Goal: Task Accomplishment & Management: Complete application form

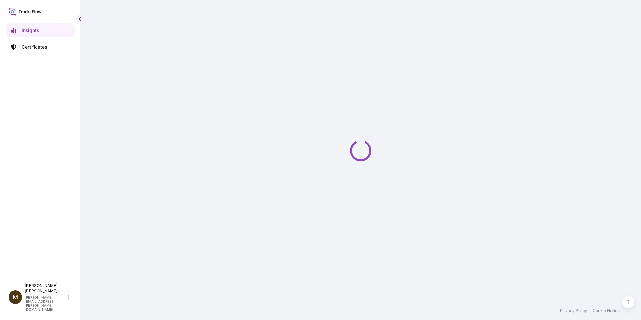
select select "2025"
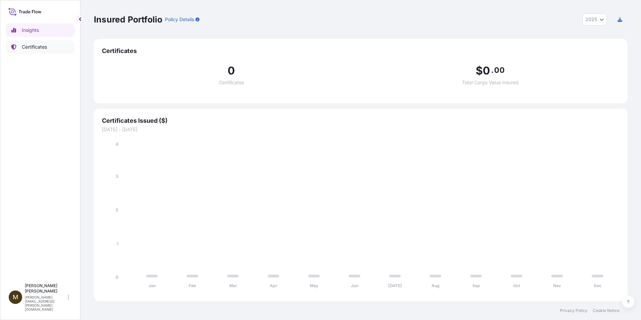
click at [33, 49] on p "Certificates" at bounding box center [34, 47] width 25 height 7
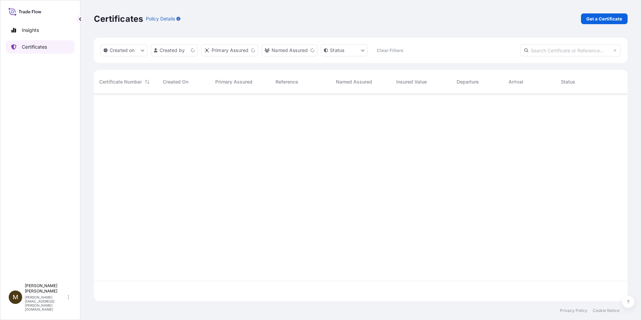
scroll to position [206, 528]
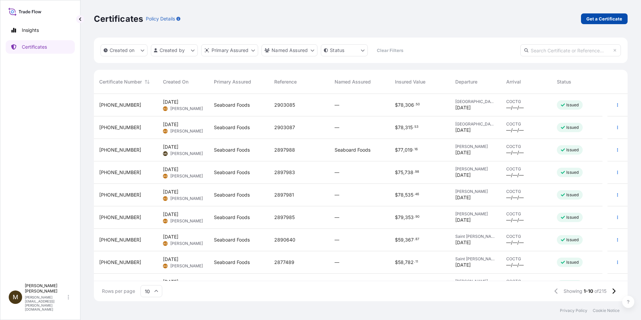
click at [604, 20] on p "Get a Certificate" at bounding box center [604, 18] width 36 height 7
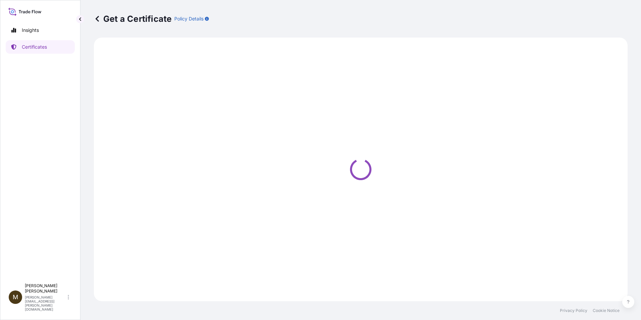
select select "Barge"
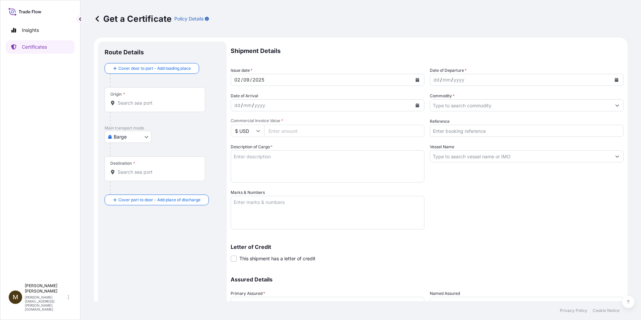
click at [415, 80] on icon "Calendar" at bounding box center [417, 80] width 4 height 4
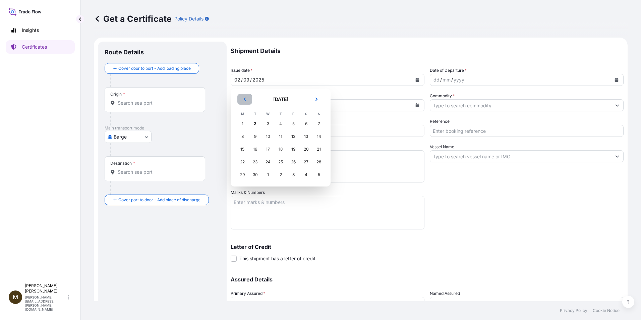
click at [241, 96] on button "Previous" at bounding box center [244, 99] width 15 height 11
click at [307, 176] on div "30" at bounding box center [306, 175] width 12 height 12
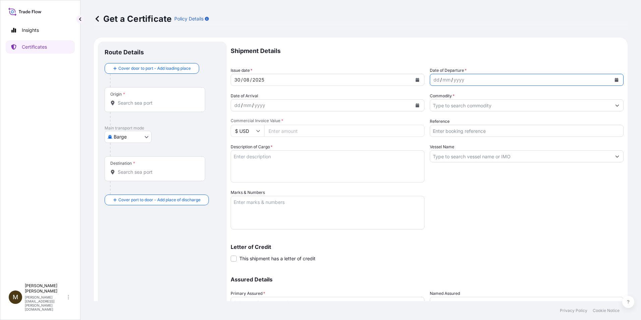
click at [611, 82] on button "Calendar" at bounding box center [616, 79] width 11 height 11
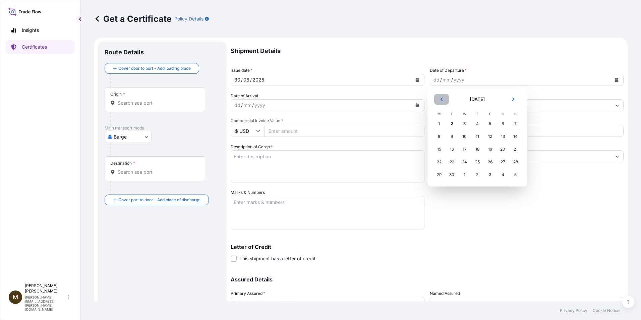
click at [440, 97] on icon "Previous" at bounding box center [441, 99] width 4 height 4
click at [501, 175] on div "30" at bounding box center [502, 175] width 12 height 12
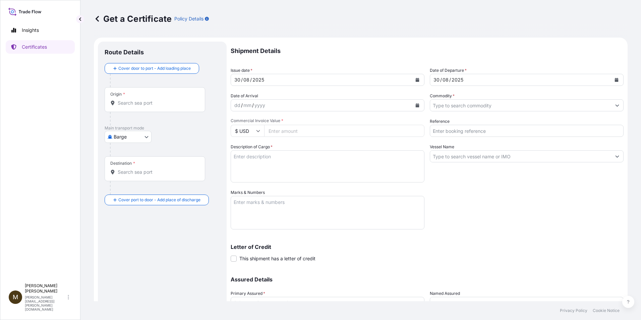
click at [297, 132] on input "Commercial Invoice Value *" at bounding box center [344, 131] width 160 height 12
paste input "60319.42"
type input "60319.42"
click at [254, 159] on textarea "Description of Cargo *" at bounding box center [327, 166] width 194 height 32
paste textarea "FROZEN PORK SIRLOIN BONE IN COV PUNTA DE CHULETA DE CERDO CON HUESO CONGELADA"
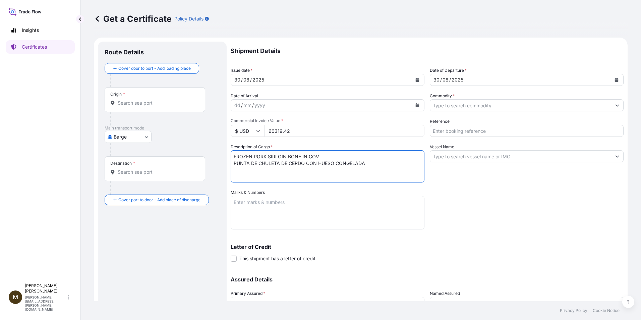
type textarea "FROZEN PORK SIRLOIN BONE IN COV PUNTA DE CHULETA DE CERDO CON HUESO CONGELADA"
click at [453, 106] on input "Commodity *" at bounding box center [520, 105] width 181 height 12
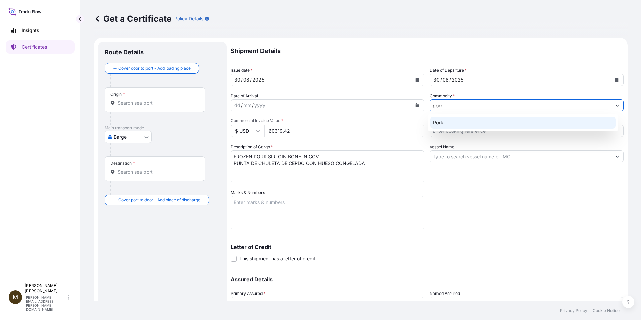
click at [456, 123] on div "Pork" at bounding box center [522, 123] width 185 height 12
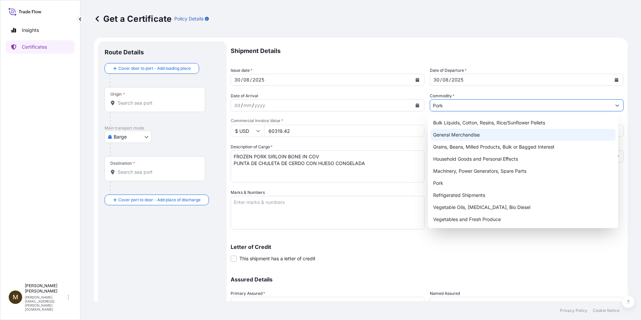
click at [443, 132] on div "General Merchandise" at bounding box center [522, 135] width 185 height 12
type input "General Merchandise"
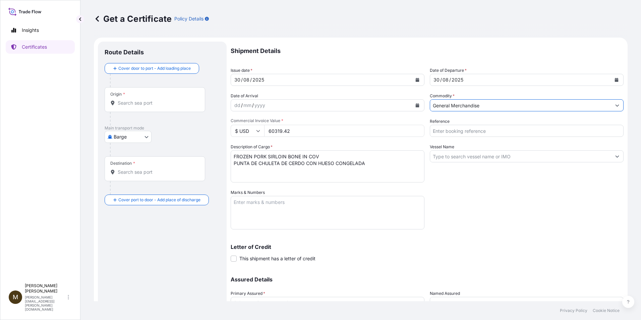
click at [438, 132] on input "Reference" at bounding box center [526, 131] width 194 height 12
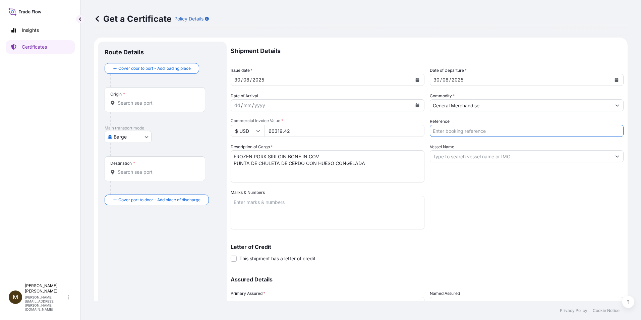
paste input "2890641"
type input "2890641"
drag, startPoint x: 483, startPoint y: 105, endPoint x: 387, endPoint y: 89, distance: 98.0
click at [387, 89] on div "Shipment Details Issue date * [DATE] Date of Departure * [DATE] Date of Arrival…" at bounding box center [426, 189] width 393 height 294
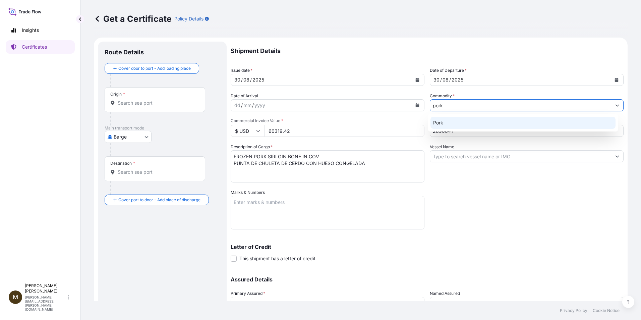
click at [439, 126] on div "Pork" at bounding box center [522, 123] width 185 height 12
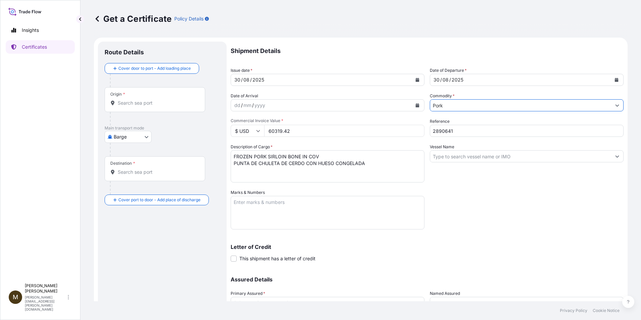
click at [430, 104] on input "Pork" at bounding box center [520, 105] width 181 height 12
type input "Pork"
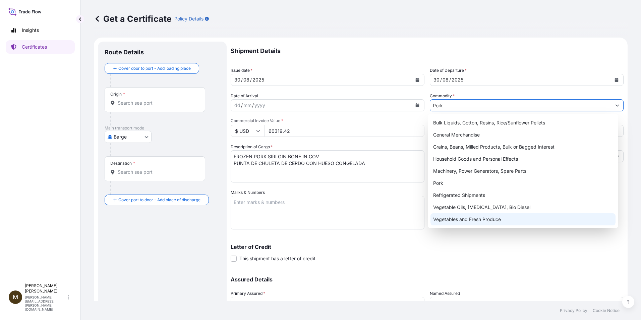
click at [260, 209] on textarea "Marks & Numbers" at bounding box center [327, 213] width 194 height 34
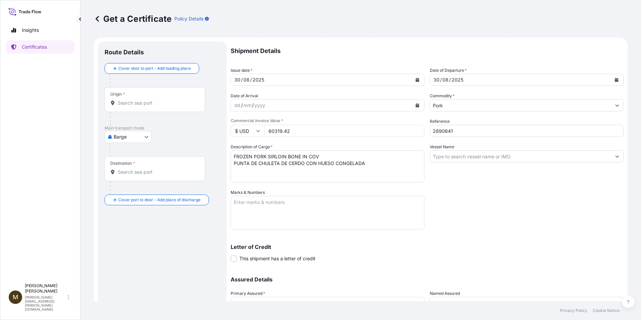
click at [241, 203] on textarea "Marks & Numbers" at bounding box center [327, 213] width 194 height 34
paste textarea "2890641"
type textarea "2890641"
click at [452, 158] on input "Vessel Name" at bounding box center [520, 156] width 181 height 12
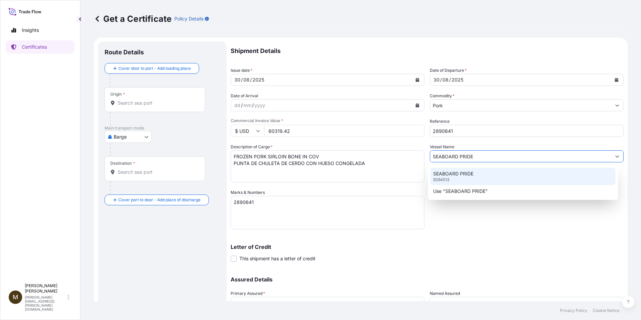
click at [444, 174] on p "SEABOARD PRIDE" at bounding box center [453, 173] width 40 height 7
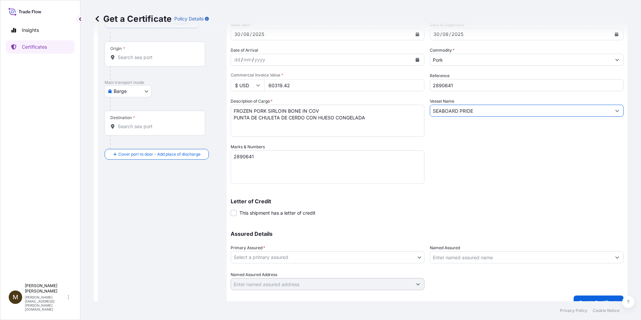
scroll to position [57, 0]
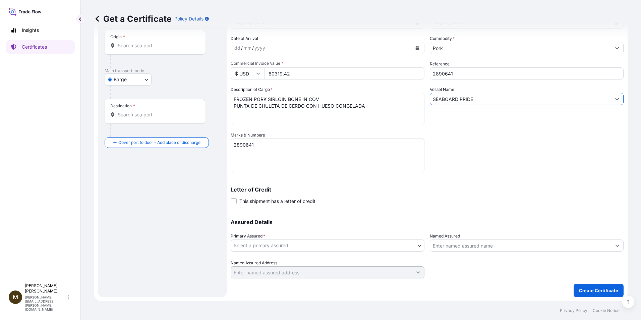
type input "SEABOARD PRIDE"
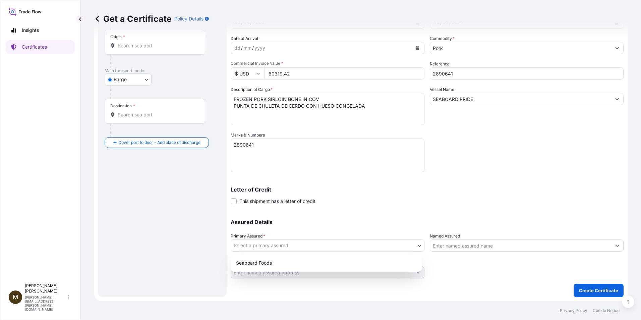
click at [281, 247] on body "2 options available. Insights Certificates M [PERSON_NAME] [PERSON_NAME][EMAIL_…" at bounding box center [320, 160] width 641 height 320
click at [289, 263] on div "Seaboard Foods" at bounding box center [326, 263] width 186 height 12
select select "31638"
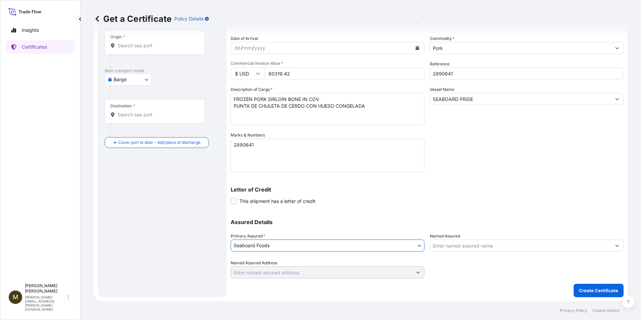
click at [456, 249] on input "Named Assured" at bounding box center [520, 245] width 181 height 12
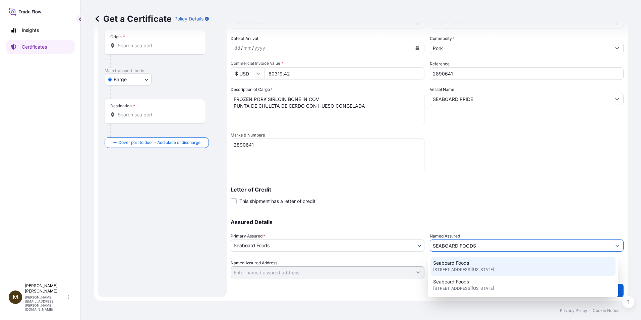
click at [459, 266] on span "[STREET_ADDRESS][US_STATE]" at bounding box center [463, 269] width 61 height 7
type input "Seaboard Foods"
type input "[STREET_ADDRESS]"
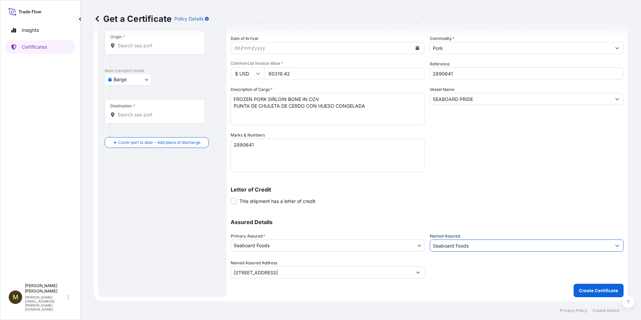
type input "Seaboard Foods"
click at [145, 80] on body "8 options available. 2 options available. Insights Certificates M [PERSON_NAME]…" at bounding box center [320, 160] width 641 height 320
click at [130, 135] on span "Ocean Vessel" at bounding box center [132, 133] width 30 height 7
select select "Ocean Vessel"
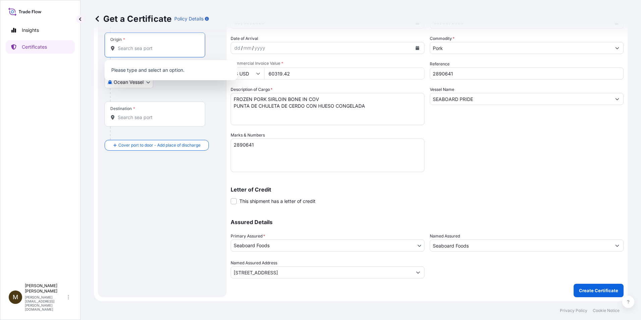
click at [131, 51] on input "Origin *" at bounding box center [157, 48] width 79 height 7
click at [120, 49] on input "Origin * Please select an origin" at bounding box center [157, 48] width 79 height 7
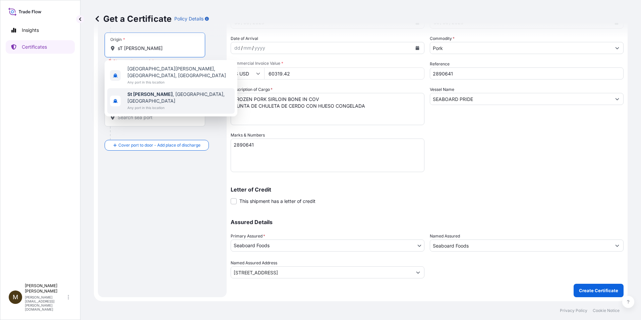
click at [150, 91] on span "[GEOGRAPHIC_DATA][PERSON_NAME] , [GEOGRAPHIC_DATA], [GEOGRAPHIC_DATA]" at bounding box center [179, 97] width 105 height 13
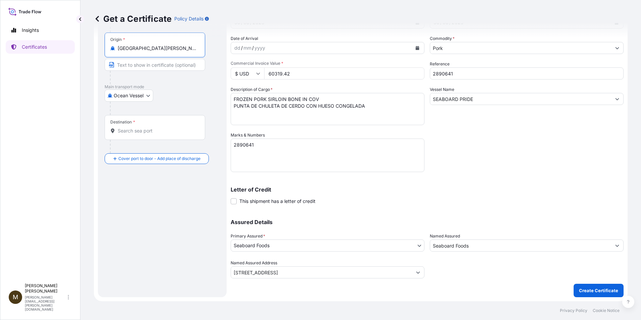
type input "[GEOGRAPHIC_DATA][PERSON_NAME], [GEOGRAPHIC_DATA], [GEOGRAPHIC_DATA]"
click at [131, 135] on div "Destination *" at bounding box center [155, 127] width 101 height 25
click at [131, 134] on input "Destination *" at bounding box center [157, 130] width 79 height 7
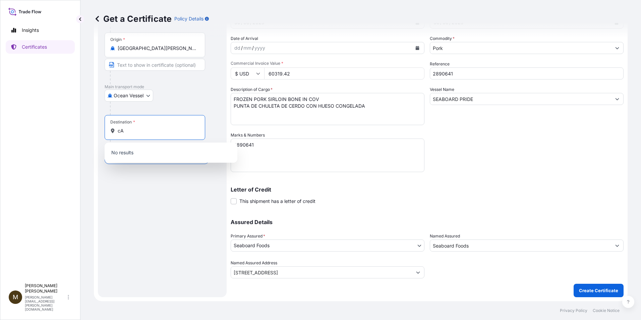
type input "c"
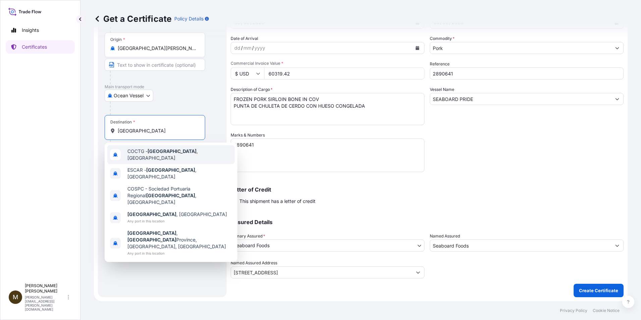
click at [184, 153] on span "COCTG - [GEOGRAPHIC_DATA] , [GEOGRAPHIC_DATA]" at bounding box center [179, 154] width 105 height 13
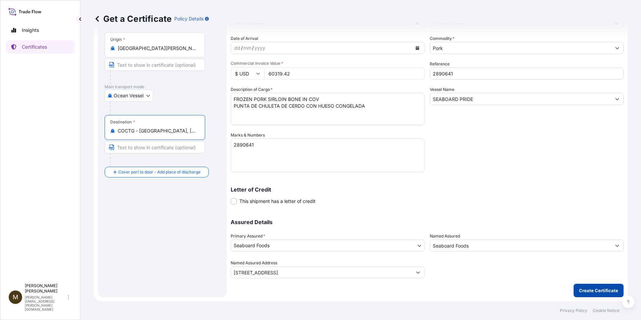
type input "COCTG - [GEOGRAPHIC_DATA], [GEOGRAPHIC_DATA]"
click at [597, 292] on p "Create Certificate" at bounding box center [598, 290] width 39 height 7
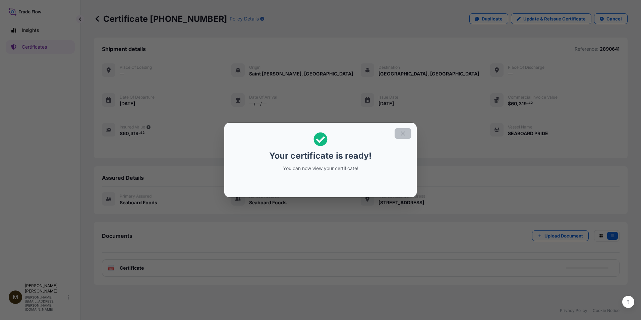
click at [403, 131] on icon "button" at bounding box center [403, 133] width 6 height 6
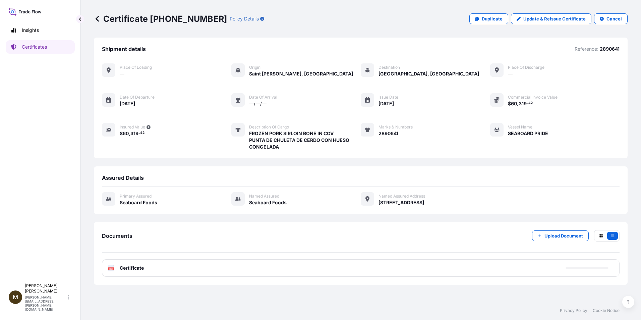
click at [128, 270] on span "Certificate" at bounding box center [132, 267] width 24 height 7
click at [112, 269] on text "PDF" at bounding box center [111, 268] width 4 height 2
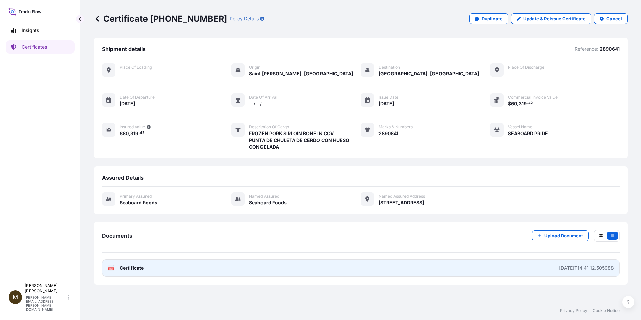
click at [111, 269] on text "PDF" at bounding box center [111, 268] width 4 height 2
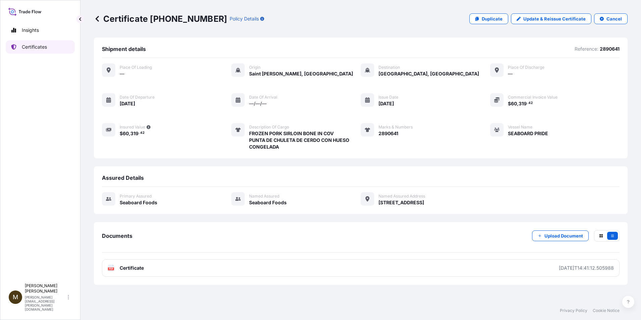
click at [46, 47] on p "Certificates" at bounding box center [34, 47] width 25 height 7
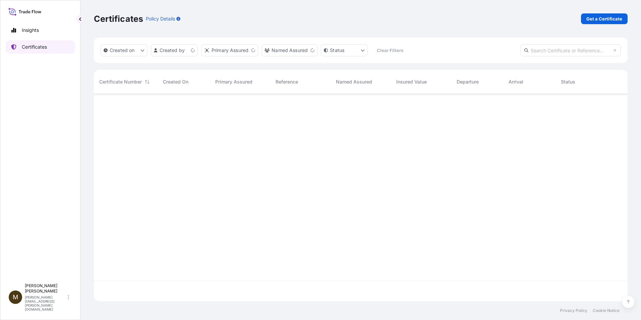
scroll to position [206, 528]
click at [600, 19] on p "Get a Certificate" at bounding box center [604, 18] width 36 height 7
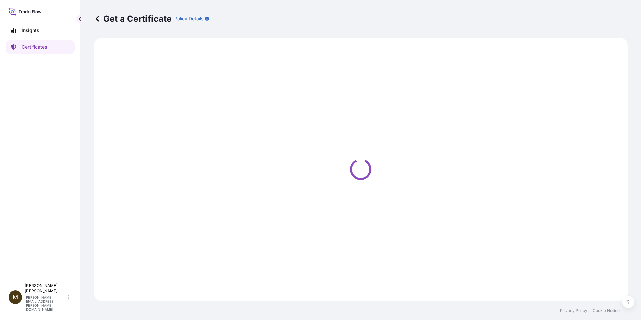
select select "Barge"
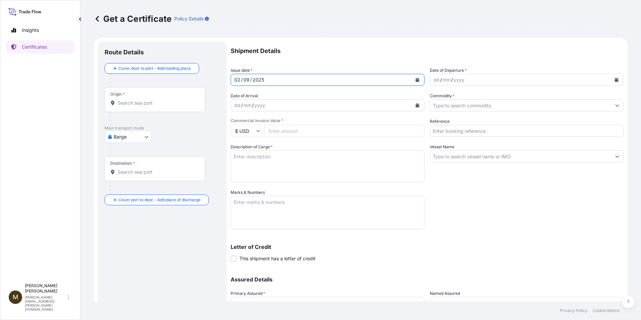
click at [415, 79] on icon "Calendar" at bounding box center [417, 80] width 4 height 4
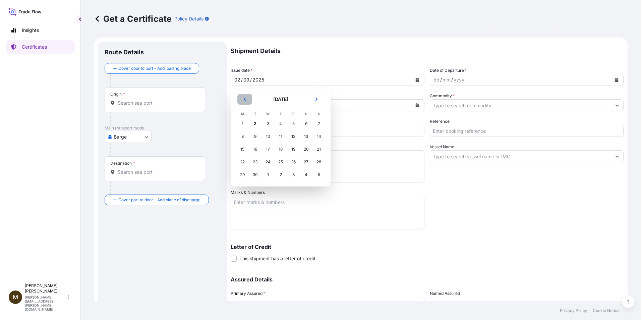
click at [242, 97] on button "Previous" at bounding box center [244, 99] width 15 height 11
click at [305, 173] on div "30" at bounding box center [306, 175] width 12 height 12
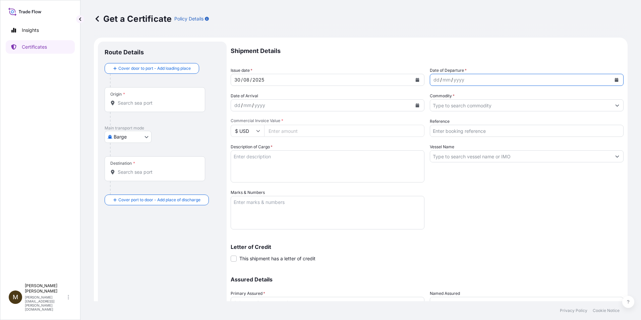
click at [614, 80] on icon "Calendar" at bounding box center [616, 80] width 4 height 4
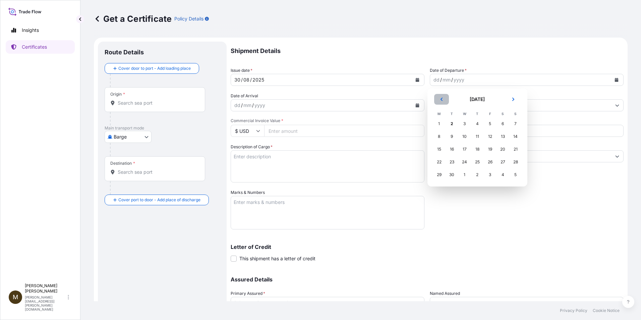
click at [438, 97] on button "Previous" at bounding box center [441, 99] width 15 height 11
click at [502, 175] on div "30" at bounding box center [502, 175] width 12 height 12
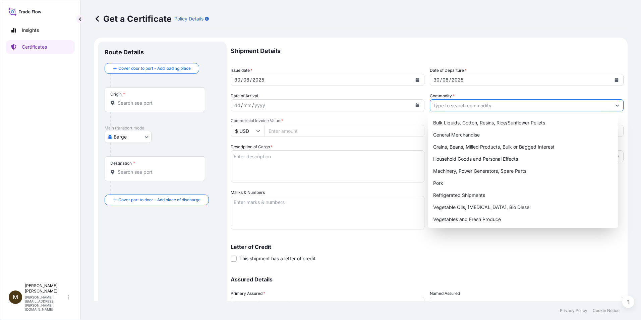
click at [443, 105] on input "Commodity *" at bounding box center [520, 105] width 181 height 12
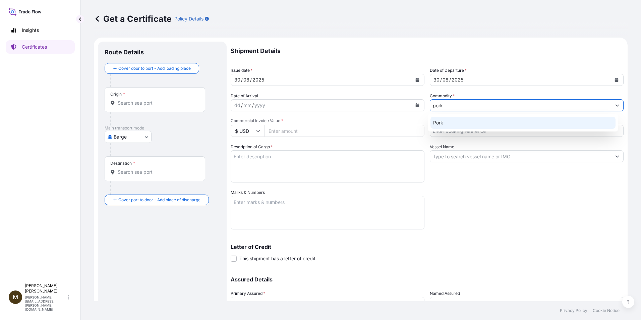
click at [438, 123] on div "Pork" at bounding box center [522, 123] width 185 height 12
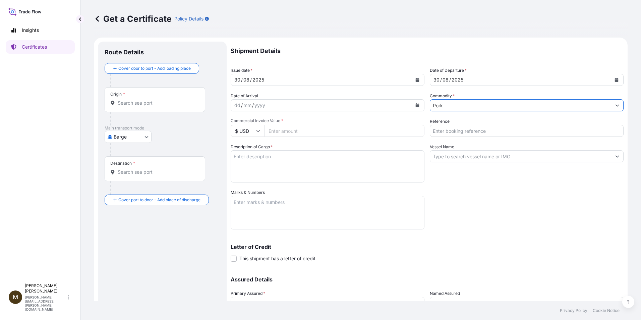
type input "Pork"
click at [289, 129] on input "Commercial Invoice Value *" at bounding box center [344, 131] width 160 height 12
paste input "57775.78"
type input "57775.78"
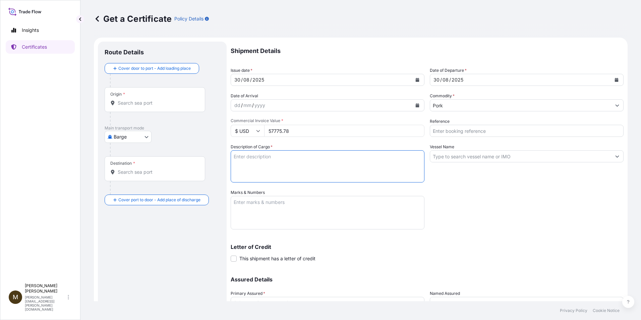
click at [256, 161] on textarea "Description of Cargo *" at bounding box center [327, 166] width 194 height 32
paste textarea "FROZEN PORK SIRLOIN BONE IN COV PUNTA DE CHULETA DE CERDO CON HUESO CONGELADA"
type textarea "FROZEN PORK SIRLOIN BONE IN COV PUNTA DE CHULETA DE CERDO CON HUESO CONGELADA"
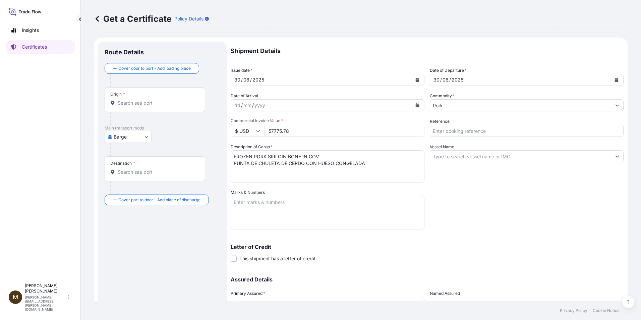
click at [254, 206] on textarea "Marks & Numbers" at bounding box center [327, 213] width 194 height 34
paste textarea "2890639"
type textarea "2890639"
click at [440, 133] on input "Reference" at bounding box center [526, 131] width 194 height 12
paste input "2890639"
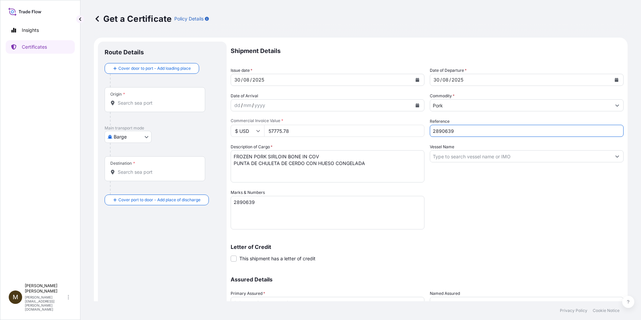
type input "2890639"
click at [439, 158] on input "Vessel Name" at bounding box center [520, 156] width 181 height 12
click at [446, 157] on input "Vessel Name" at bounding box center [520, 156] width 181 height 12
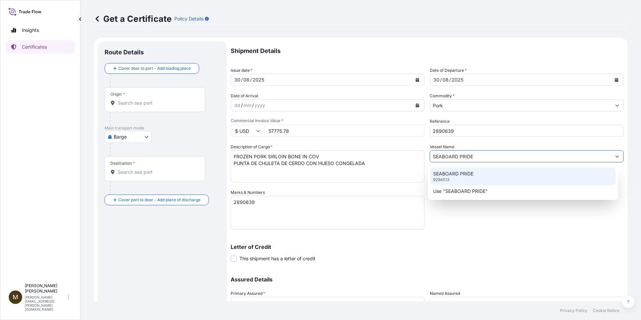
click at [459, 177] on div "SEABOARD PRIDE 9294513" at bounding box center [522, 176] width 185 height 17
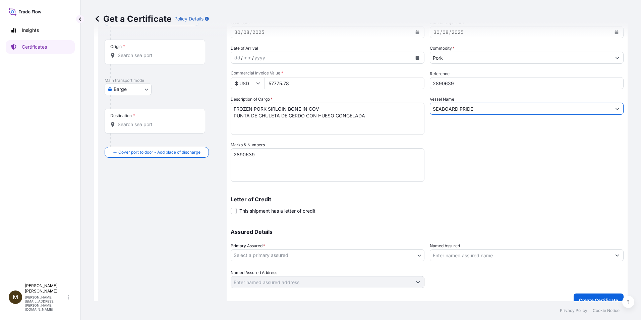
scroll to position [57, 0]
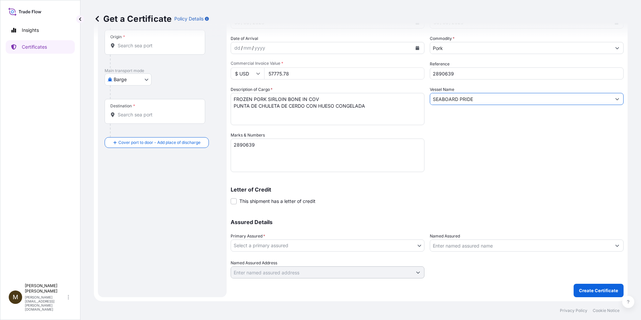
type input "SEABOARD PRIDE"
click at [242, 246] on body "2 options available. Insights Certificates M [PERSON_NAME] [PERSON_NAME][EMAIL_…" at bounding box center [320, 160] width 641 height 320
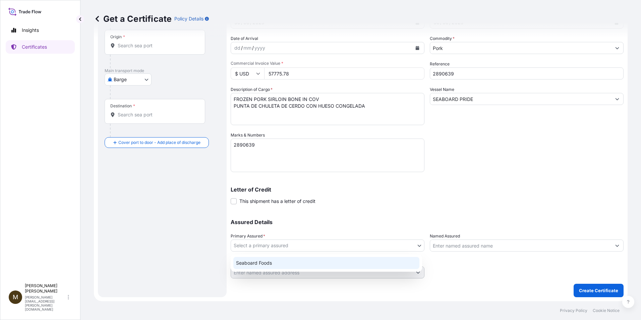
click at [275, 263] on div "Seaboard Foods" at bounding box center [326, 263] width 186 height 12
select select "31638"
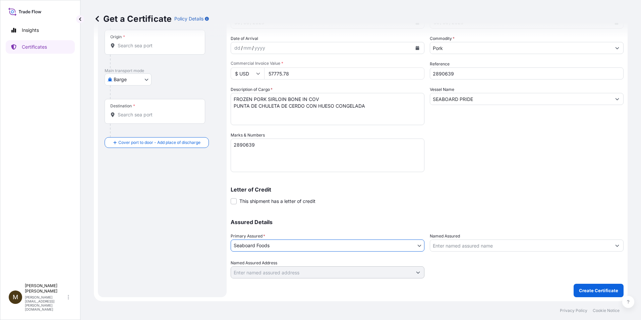
click at [449, 248] on input "Named Assured" at bounding box center [520, 245] width 181 height 12
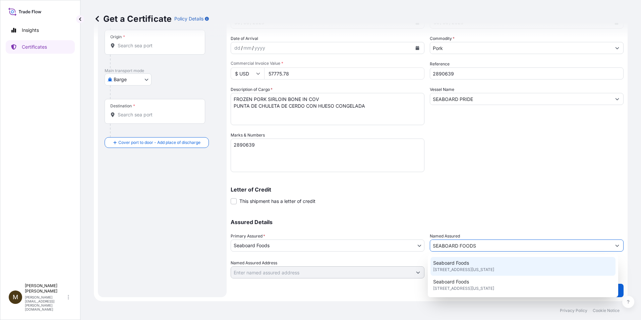
click at [494, 266] on span "[STREET_ADDRESS][US_STATE]" at bounding box center [463, 269] width 61 height 7
type input "Seaboard Foods"
type input "[STREET_ADDRESS]"
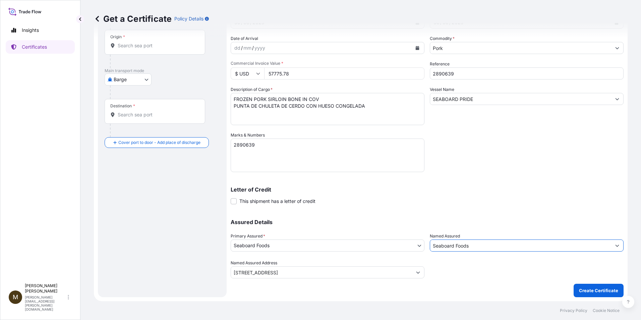
type input "Seaboard Foods"
click at [145, 80] on body "2 options available. 0 options available. 8 options available. 2 options availa…" at bounding box center [320, 160] width 641 height 320
click at [128, 136] on span "Ocean Vessel" at bounding box center [132, 133] width 30 height 7
select select "Ocean Vessel"
click at [125, 53] on div "Origin *" at bounding box center [155, 44] width 101 height 25
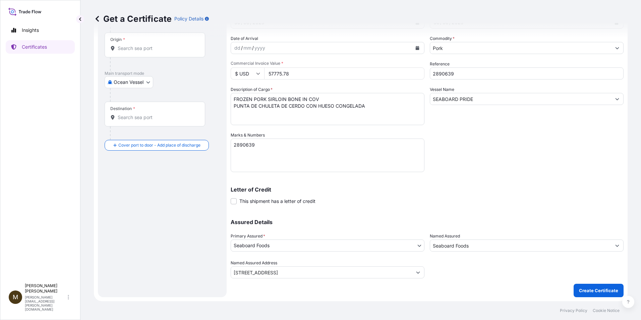
click at [125, 52] on input "Origin *" at bounding box center [157, 48] width 79 height 7
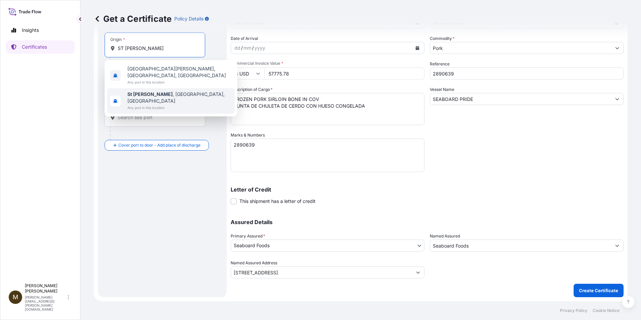
click at [162, 104] on span "Any port in this location" at bounding box center [179, 107] width 105 height 7
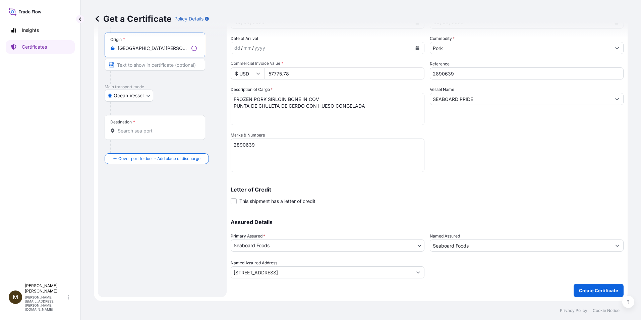
type input "[GEOGRAPHIC_DATA][PERSON_NAME], [GEOGRAPHIC_DATA], [GEOGRAPHIC_DATA]"
click at [125, 134] on div "Destination *" at bounding box center [155, 127] width 101 height 25
click at [125, 134] on input "Destination *" at bounding box center [157, 130] width 79 height 7
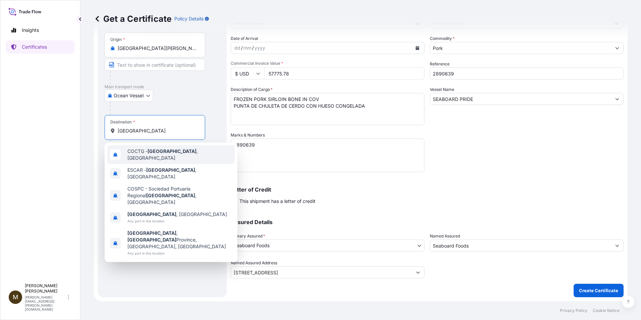
click at [191, 155] on span "COCTG - [GEOGRAPHIC_DATA] , [GEOGRAPHIC_DATA]" at bounding box center [179, 154] width 105 height 13
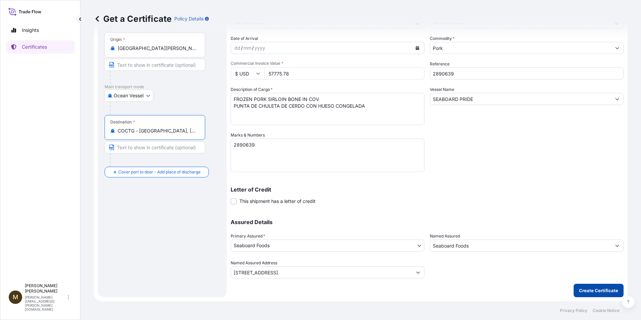
type input "COCTG - [GEOGRAPHIC_DATA], [GEOGRAPHIC_DATA]"
click at [598, 290] on p "Create Certificate" at bounding box center [598, 290] width 39 height 7
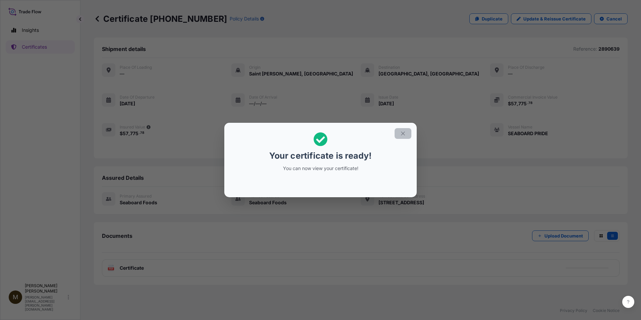
click at [401, 134] on icon "button" at bounding box center [403, 133] width 6 height 6
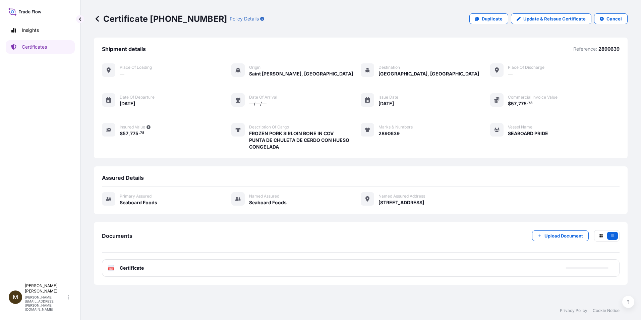
click at [139, 264] on div "PDF Certificate" at bounding box center [360, 267] width 517 height 17
click at [138, 269] on span "Certificate" at bounding box center [132, 267] width 24 height 7
click at [114, 268] on div "PDF Certificate" at bounding box center [126, 267] width 36 height 7
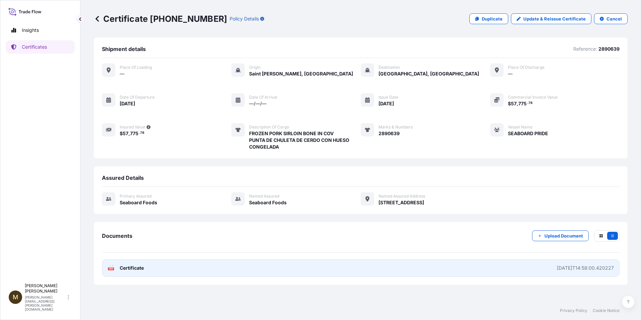
click at [112, 268] on text "PDF" at bounding box center [111, 268] width 4 height 2
